Goal: Information Seeking & Learning: Learn about a topic

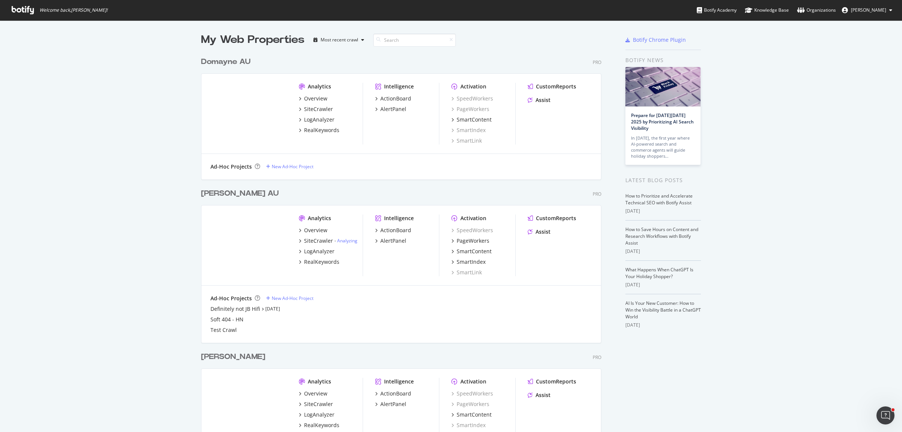
click at [193, 105] on div "My Web Properties Most recent crawl Domayne AU Pro Analytics Overview SiteCrawl…" at bounding box center [451, 253] width 902 height 466
click at [309, 241] on div "SiteCrawler" at bounding box center [318, 241] width 29 height 8
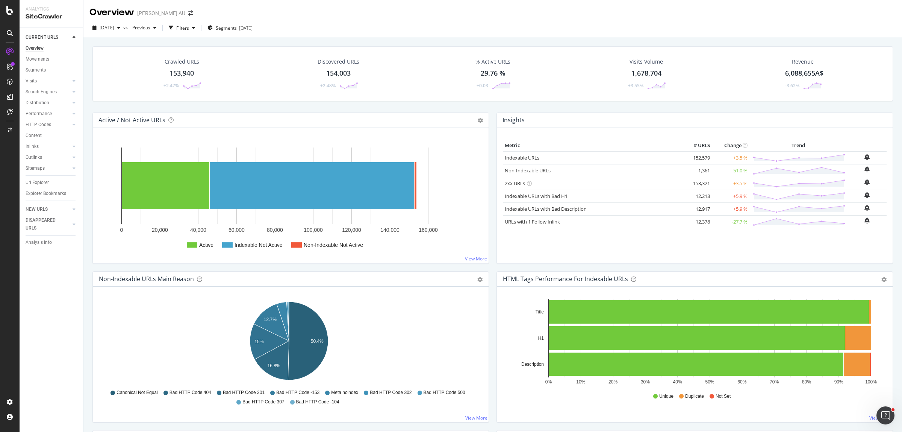
click at [53, 122] on link "HTTP Codes" at bounding box center [48, 125] width 45 height 8
click at [41, 124] on div "HTTP Codes" at bounding box center [39, 125] width 26 height 8
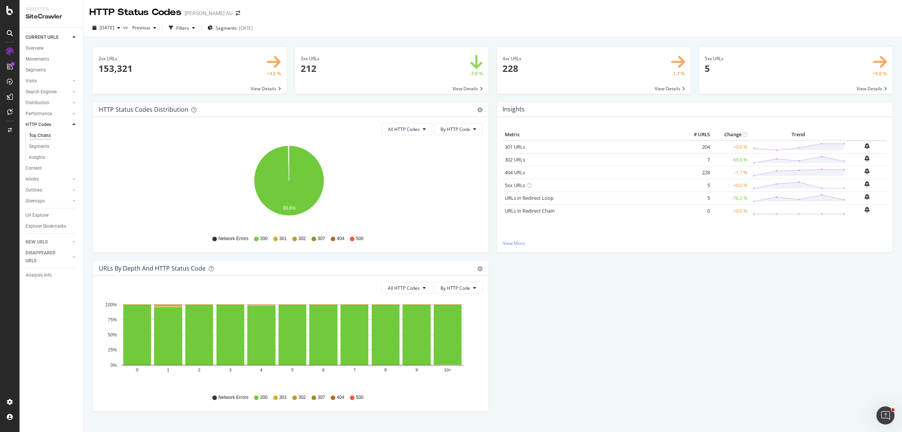
click at [323, 67] on span at bounding box center [392, 70] width 194 height 47
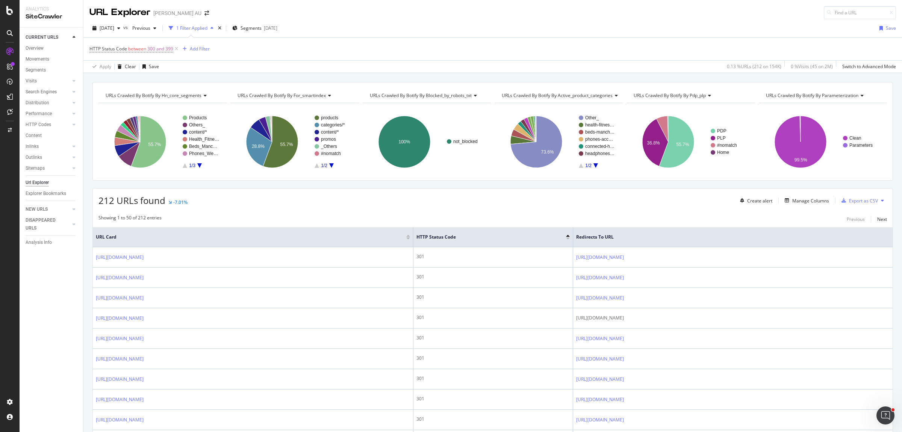
click at [814, 196] on div "Create alert Manage Columns Export as CSV" at bounding box center [812, 200] width 150 height 13
click at [805, 199] on div "Manage Columns" at bounding box center [811, 200] width 37 height 6
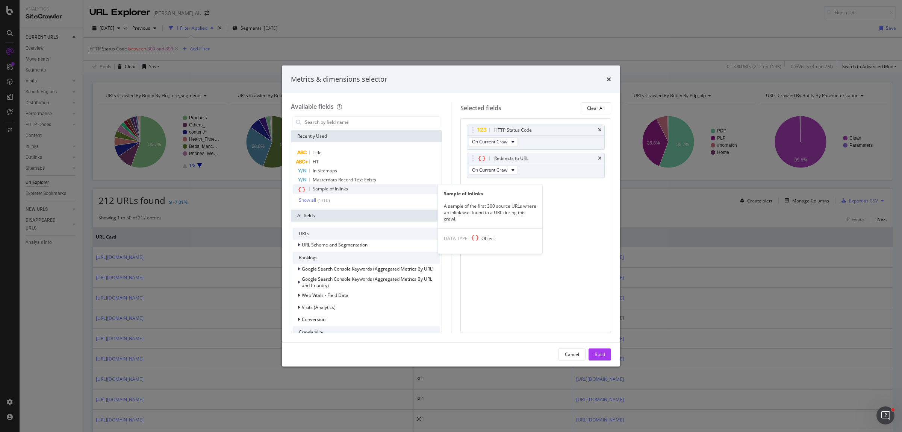
click at [340, 187] on span "Sample of Inlinks" at bounding box center [330, 188] width 35 height 6
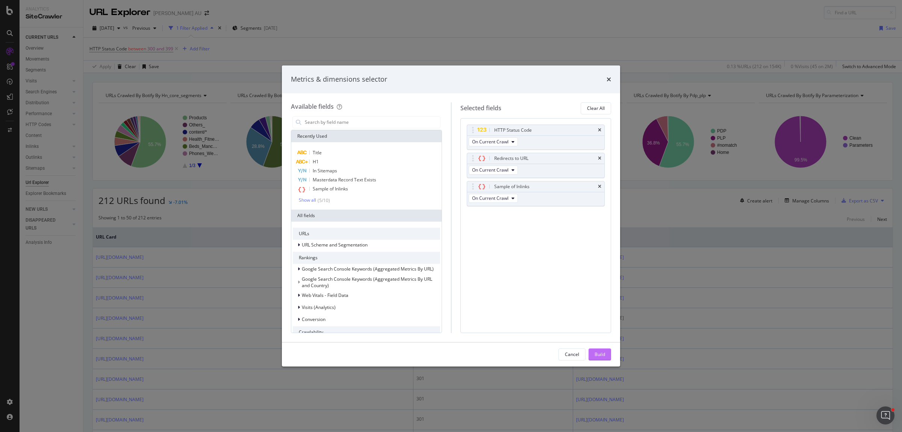
click at [600, 353] on div "Build" at bounding box center [600, 354] width 11 height 6
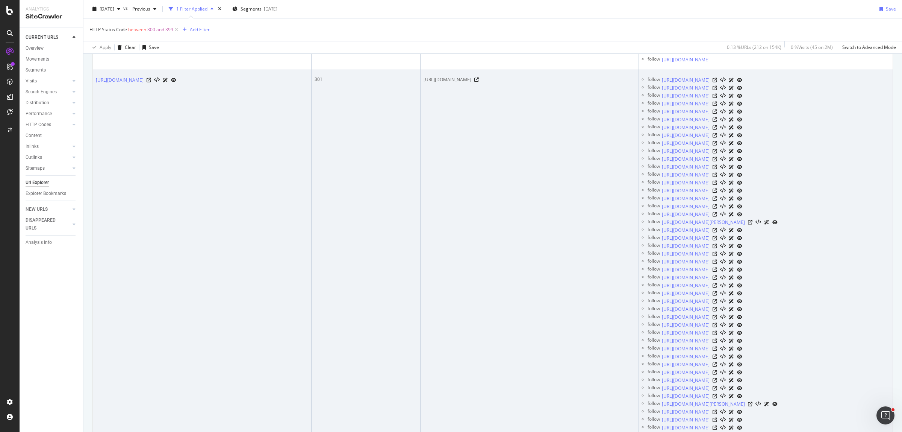
scroll to position [282, 0]
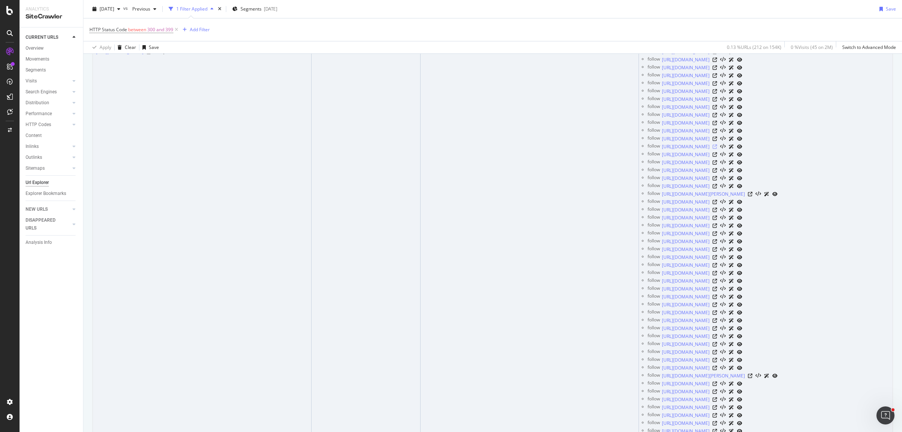
click at [717, 149] on icon at bounding box center [715, 146] width 5 height 5
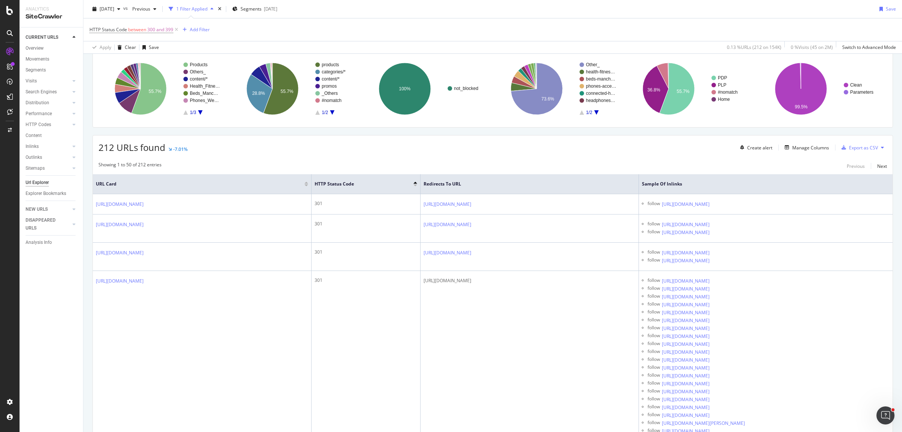
scroll to position [0, 0]
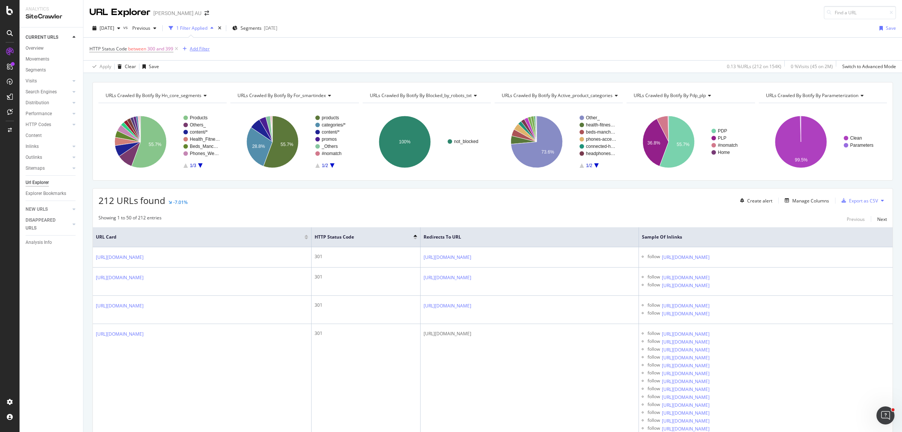
click at [192, 46] on div "Add Filter" at bounding box center [200, 48] width 20 height 6
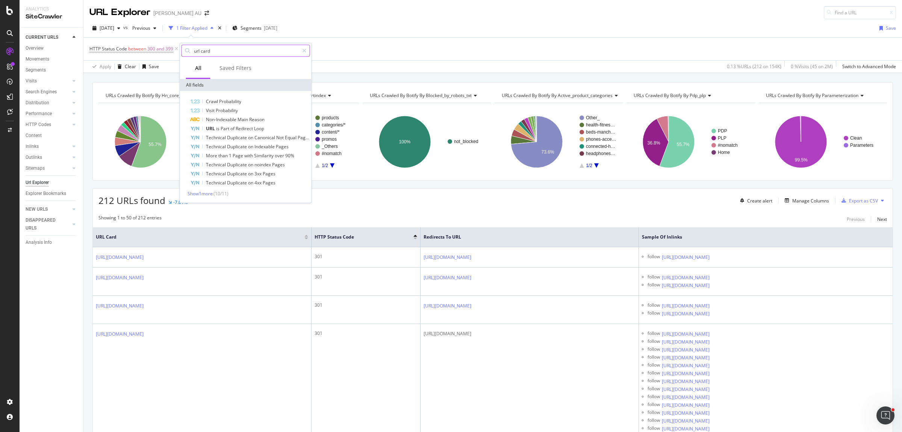
click at [211, 50] on input "url card" at bounding box center [246, 50] width 106 height 11
type input "url"
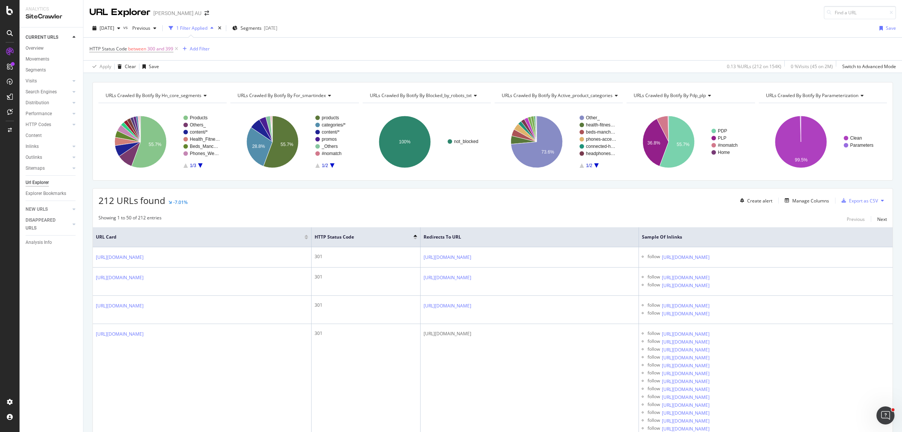
click at [337, 190] on div "212 URLs found -7.01% Create alert Manage Columns Export as CSV" at bounding box center [493, 197] width 800 height 18
click at [204, 48] on div "Add Filter" at bounding box center [200, 48] width 20 height 6
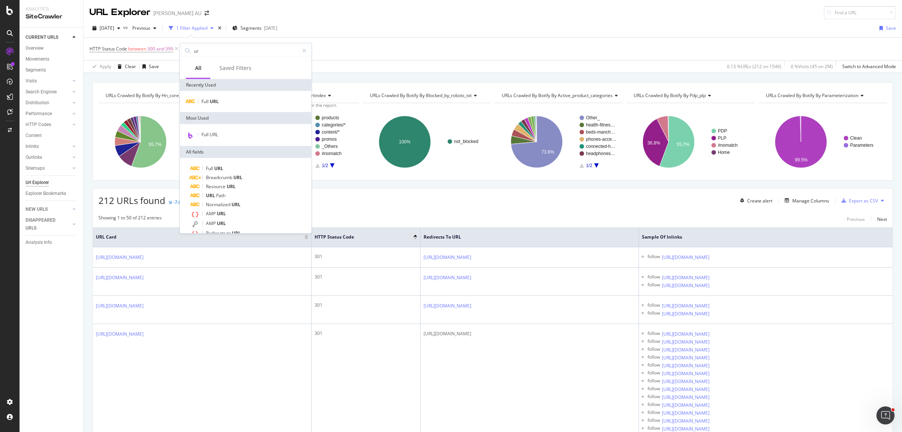
type input "url"
click at [219, 100] on div "Full URL" at bounding box center [246, 101] width 129 height 9
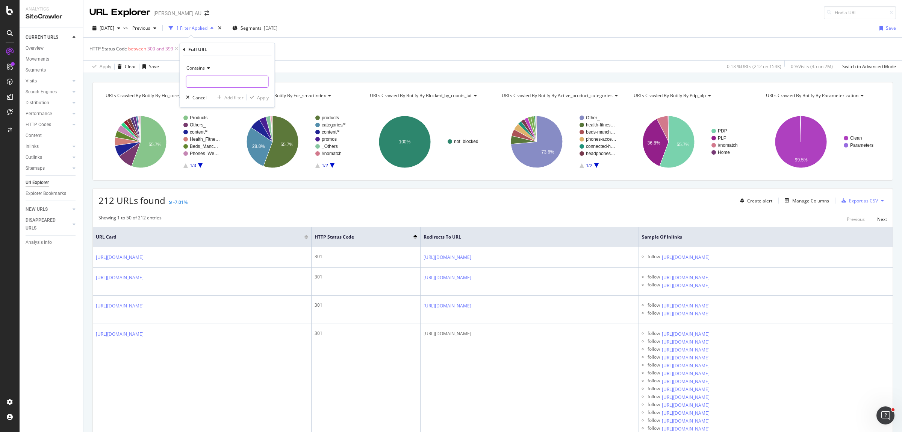
click at [210, 82] on input "text" at bounding box center [228, 82] width 82 height 12
type input "/blog/"
click at [269, 99] on div "Contains /blog/ Cancel Add filter Apply" at bounding box center [227, 81] width 95 height 51
click at [259, 96] on div "Apply" at bounding box center [263, 97] width 12 height 6
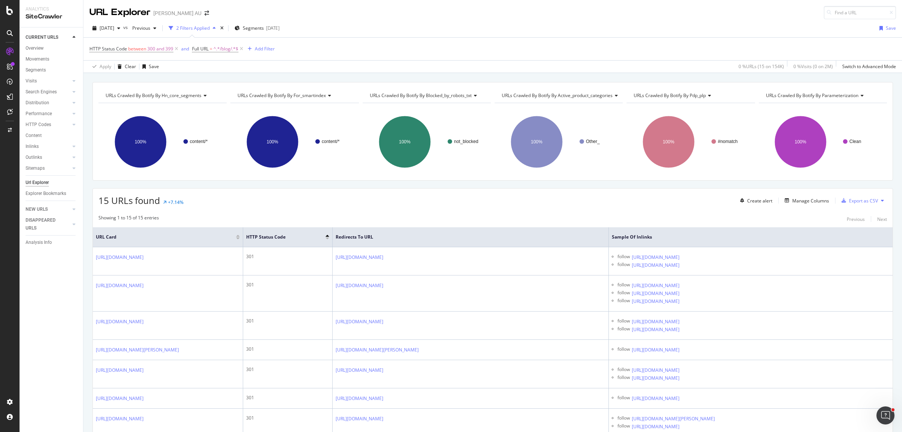
drag, startPoint x: 256, startPoint y: 212, endPoint x: 345, endPoint y: 200, distance: 89.7
click at [345, 200] on div "15 URLs found +7.14% Create alert Manage Columns Export as CSV" at bounding box center [493, 197] width 800 height 18
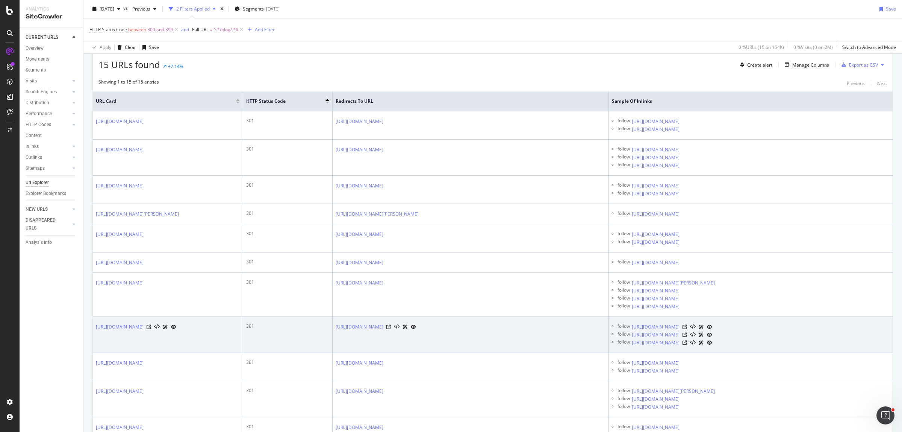
scroll to position [329, 0]
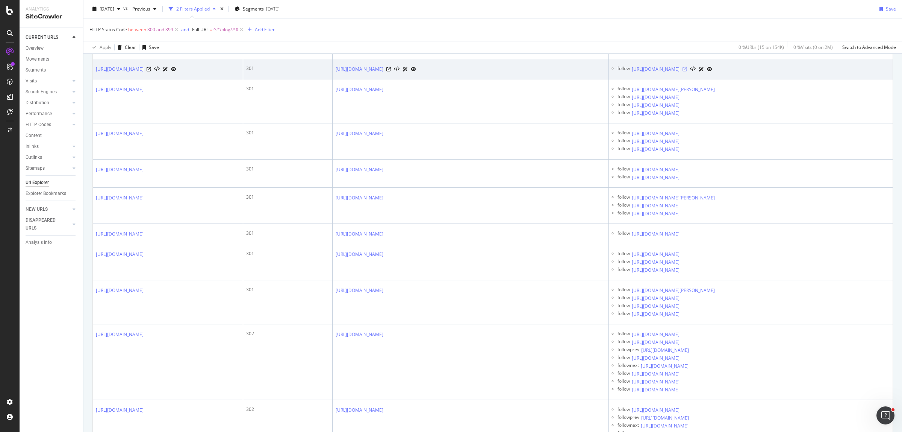
click at [687, 71] on icon at bounding box center [685, 69] width 5 height 5
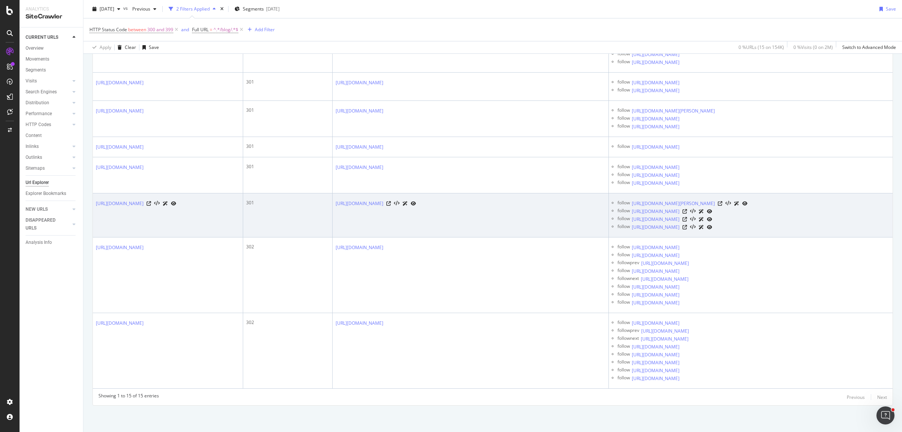
scroll to position [582, 0]
